Goal: Entertainment & Leisure: Consume media (video, audio)

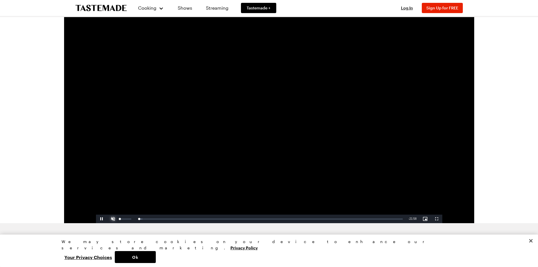
click at [110, 219] on span "Video Player" at bounding box center [112, 219] width 11 height 0
click at [528, 247] on button "Close" at bounding box center [530, 241] width 13 height 13
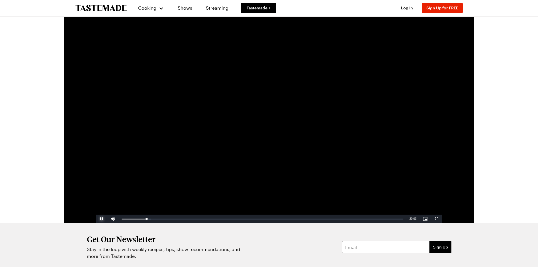
click at [102, 219] on span "Video Player" at bounding box center [101, 219] width 11 height 0
click at [100, 219] on span "Video Player" at bounding box center [101, 219] width 11 height 0
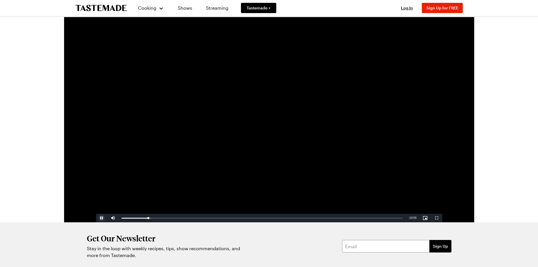
scroll to position [1, 0]
click at [103, 218] on span "Video Player" at bounding box center [101, 218] width 11 height 0
click at [100, 218] on span "Video Player" at bounding box center [101, 218] width 11 height 0
click at [99, 218] on span "Video Player" at bounding box center [101, 218] width 11 height 0
click at [104, 218] on span "Video Player" at bounding box center [101, 218] width 11 height 0
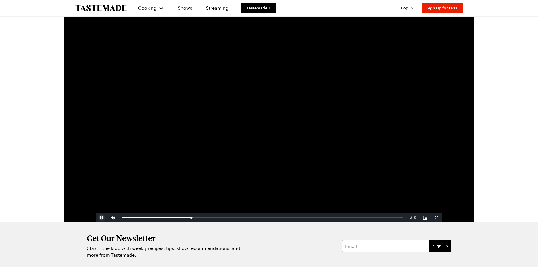
click at [99, 218] on span "Video Player" at bounding box center [101, 218] width 11 height 0
click at [101, 218] on span "Video Player" at bounding box center [101, 218] width 11 height 0
click at [100, 218] on span "Video Player" at bounding box center [101, 218] width 11 height 0
click at [102, 218] on span "Video Player" at bounding box center [101, 218] width 11 height 0
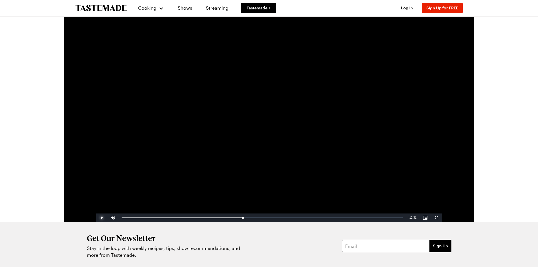
click at [100, 218] on span "Video Player" at bounding box center [101, 218] width 11 height 0
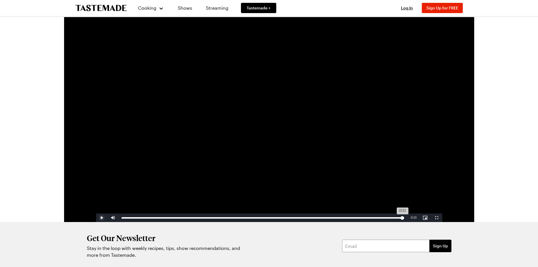
click at [402, 217] on div "21:51" at bounding box center [262, 217] width 281 height 1
click at [399, 217] on div "21:38" at bounding box center [261, 217] width 278 height 1
click at [103, 218] on span "Video Player" at bounding box center [101, 218] width 11 height 0
click at [102, 218] on span "Video Player" at bounding box center [101, 218] width 11 height 0
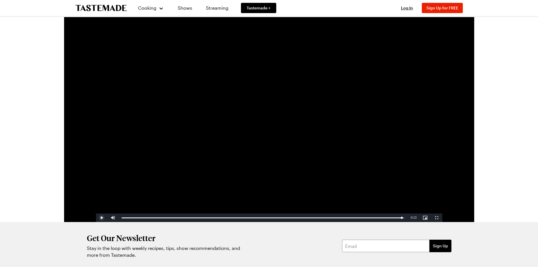
click at [102, 218] on span "Video Player" at bounding box center [101, 218] width 11 height 0
